Goal: Information Seeking & Learning: Check status

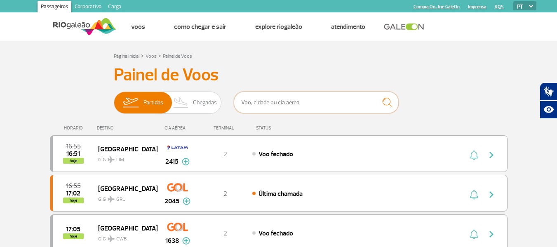
click at [292, 100] on input "text" at bounding box center [316, 103] width 165 height 22
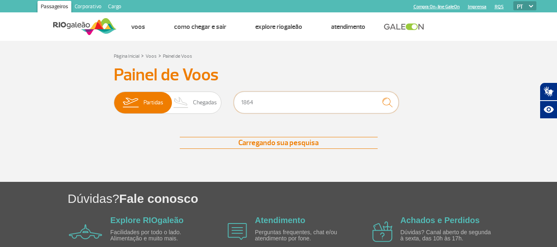
type input "1864"
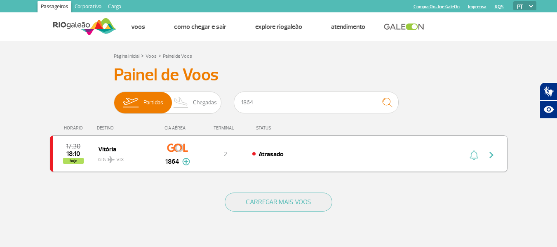
click at [285, 153] on div "Atrasado" at bounding box center [344, 153] width 182 height 9
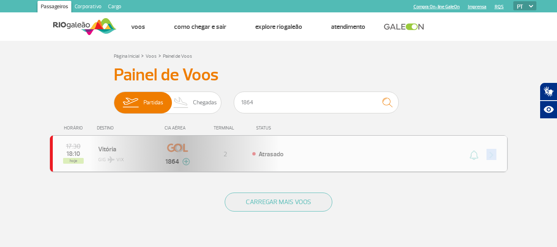
click at [285, 153] on div "17:30 18:10 hoje Vitória GIG VIX 1864 2 Atrasado Parcerias: Emirates Airlines 3…" at bounding box center [279, 153] width 458 height 37
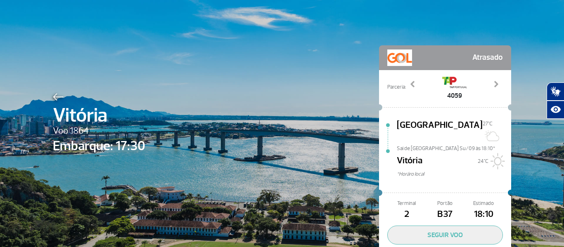
click at [472, 56] on span "Atrasado" at bounding box center [487, 58] width 31 height 17
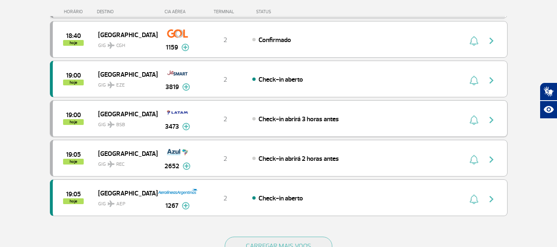
scroll to position [701, 0]
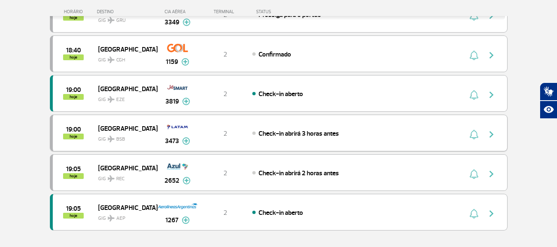
click at [130, 133] on span "GIG BSB" at bounding box center [124, 137] width 53 height 12
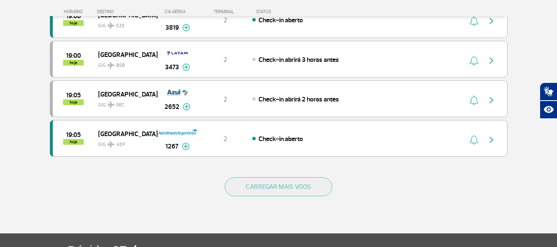
scroll to position [784, 0]
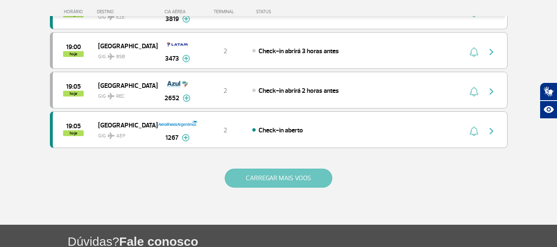
click at [254, 175] on button "CARREGAR MAIS VOOS" at bounding box center [279, 178] width 108 height 19
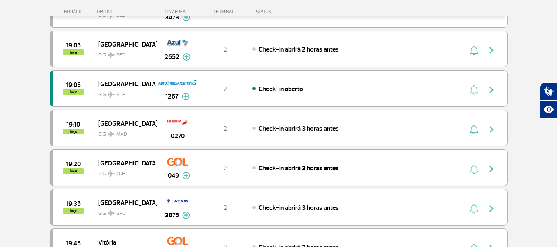
scroll to position [866, 0]
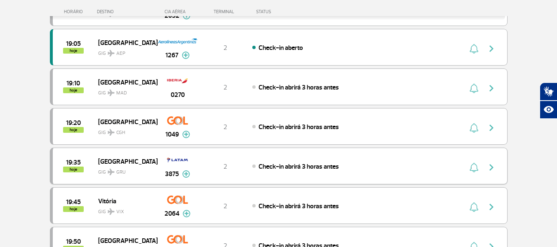
click at [136, 158] on span "[GEOGRAPHIC_DATA]" at bounding box center [124, 161] width 53 height 11
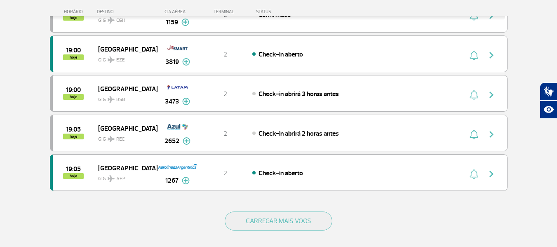
scroll to position [743, 0]
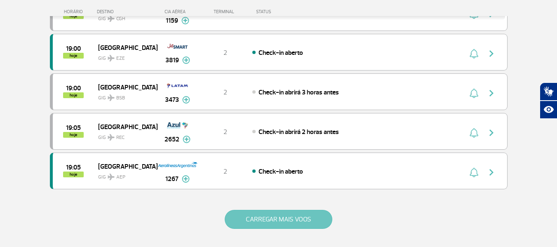
click at [253, 217] on button "CARREGAR MAIS VOOS" at bounding box center [279, 219] width 108 height 19
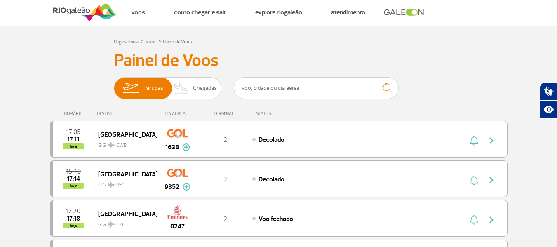
scroll to position [0, 0]
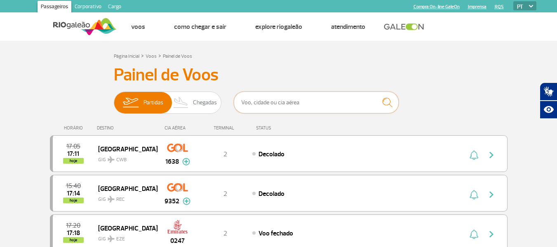
click at [292, 100] on input "text" at bounding box center [316, 103] width 165 height 22
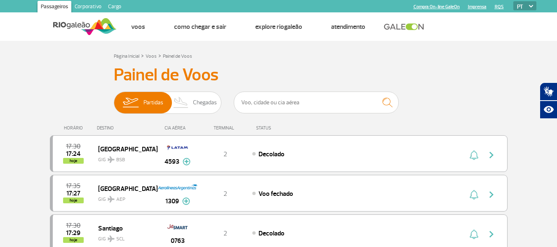
drag, startPoint x: 392, startPoint y: 31, endPoint x: 383, endPoint y: 42, distance: 14.5
click at [392, 31] on li at bounding box center [411, 27] width 63 height 28
